Goal: Check status: Check status

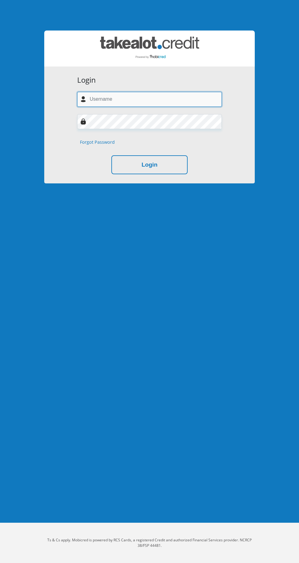
click at [104, 96] on input "text" at bounding box center [149, 99] width 145 height 15
type input "[EMAIL_ADDRESS][DOMAIN_NAME]"
click at [111, 155] on button "Login" at bounding box center [149, 164] width 76 height 19
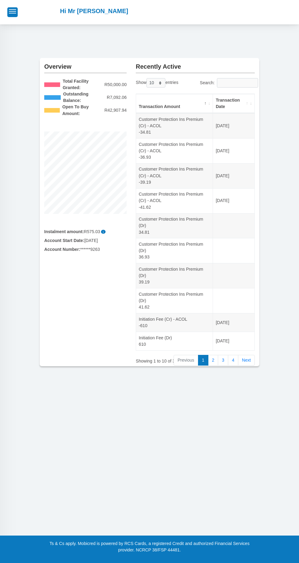
click at [223, 364] on link "3" at bounding box center [223, 360] width 10 height 11
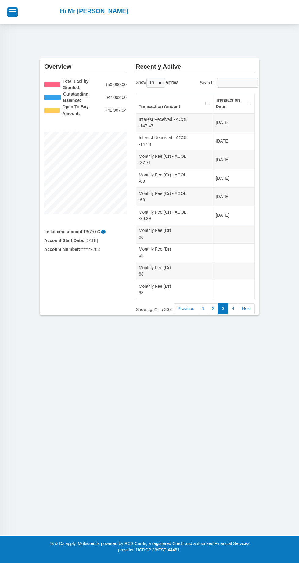
click at [233, 309] on link "4" at bounding box center [233, 308] width 10 height 11
